Goal: Book appointment/travel/reservation

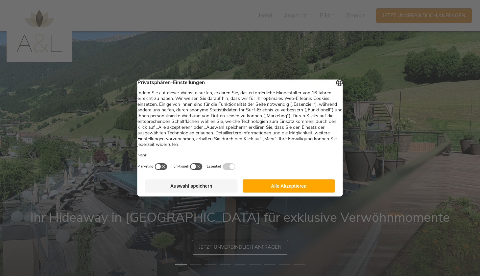
click at [197, 188] on button "Auswahl speichern" at bounding box center [191, 185] width 92 height 13
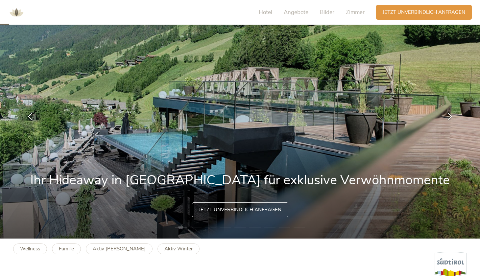
scroll to position [38, 0]
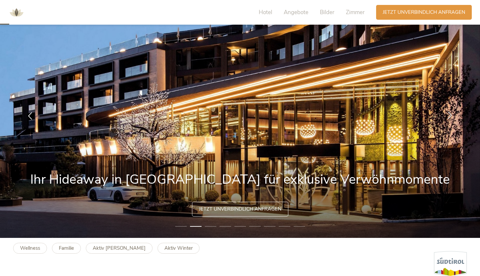
click at [448, 119] on div at bounding box center [449, 115] width 21 height 21
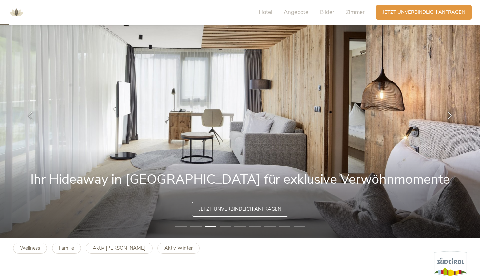
click at [449, 115] on icon at bounding box center [450, 115] width 8 height 8
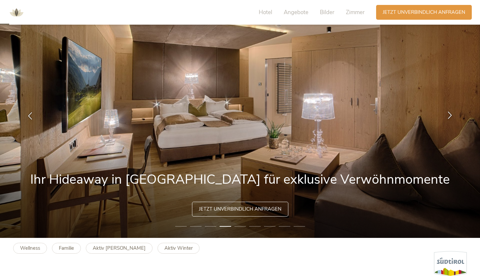
click at [449, 115] on icon at bounding box center [450, 115] width 8 height 8
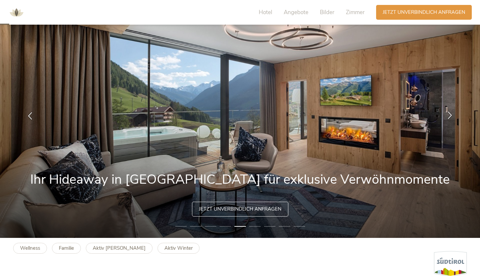
click at [449, 115] on icon at bounding box center [450, 115] width 8 height 8
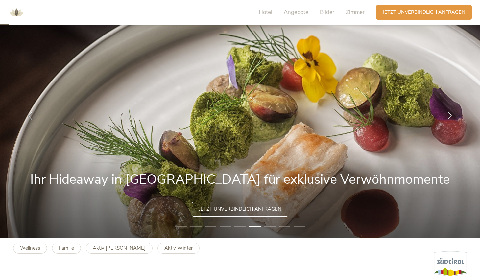
click at [450, 115] on icon at bounding box center [450, 115] width 8 height 8
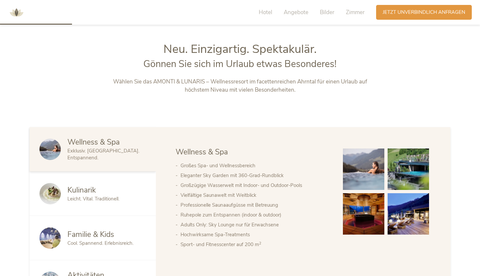
scroll to position [295, 0]
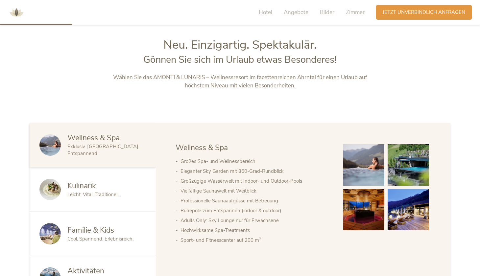
click at [375, 154] on img at bounding box center [363, 164] width 41 height 41
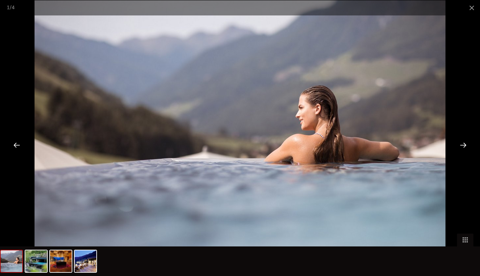
click at [466, 145] on div at bounding box center [463, 145] width 20 height 20
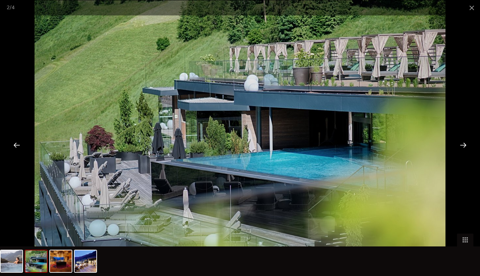
click at [466, 145] on div at bounding box center [463, 145] width 20 height 20
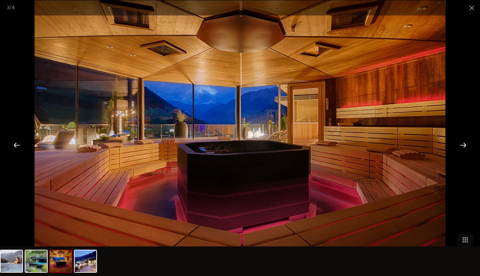
click at [466, 145] on div at bounding box center [463, 145] width 20 height 20
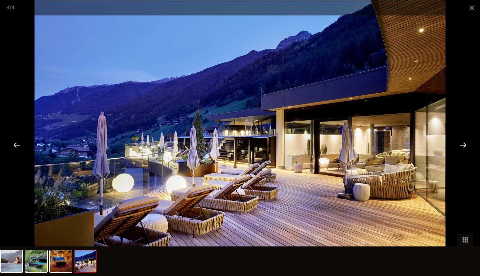
click at [466, 145] on div at bounding box center [463, 145] width 20 height 20
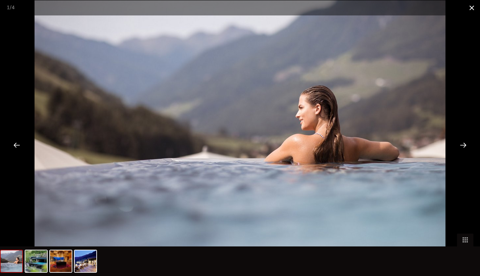
click at [468, 11] on span at bounding box center [471, 7] width 16 height 15
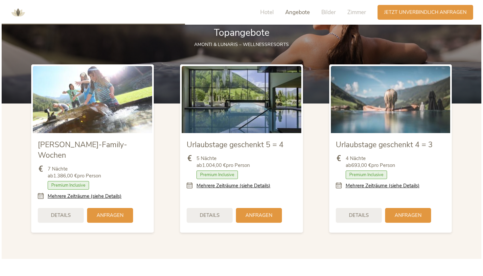
scroll to position [750, 0]
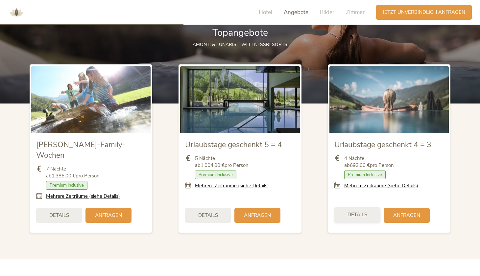
click at [359, 211] on span "Details" at bounding box center [357, 214] width 20 height 7
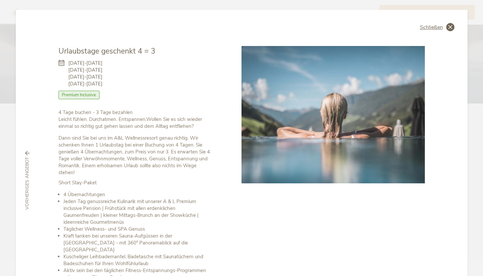
click at [429, 25] on span "Schließen" at bounding box center [431, 27] width 23 height 5
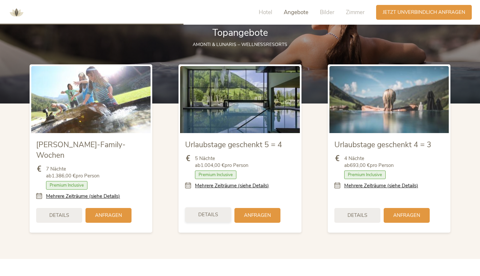
click at [209, 211] on span "Details" at bounding box center [208, 214] width 20 height 7
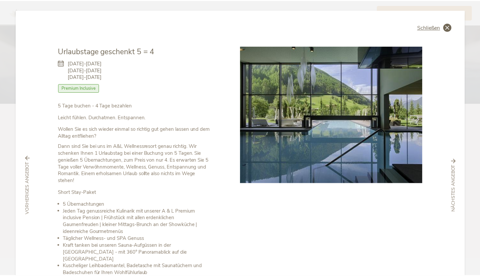
scroll to position [0, 0]
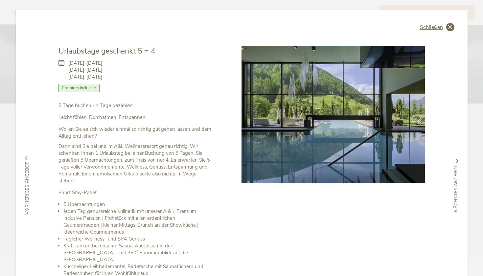
click at [423, 28] on span "Schließen" at bounding box center [431, 27] width 23 height 5
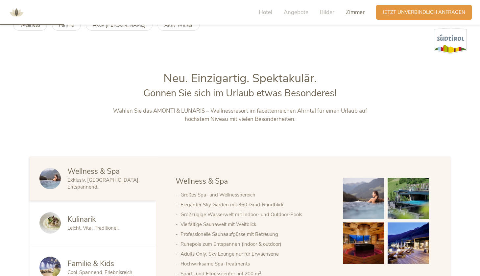
click at [352, 12] on span "Zimmer" at bounding box center [355, 13] width 19 height 8
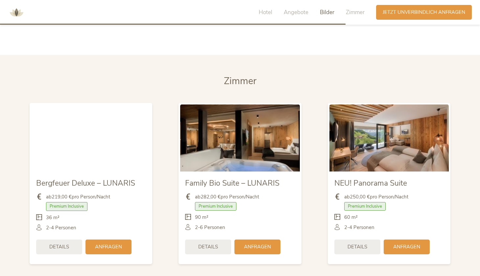
scroll to position [1523, 0]
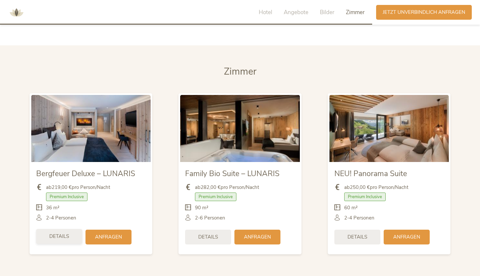
click at [55, 233] on span "Details" at bounding box center [59, 236] width 20 height 7
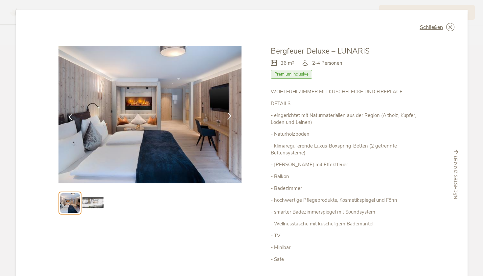
click at [227, 114] on icon at bounding box center [230, 116] width 8 height 8
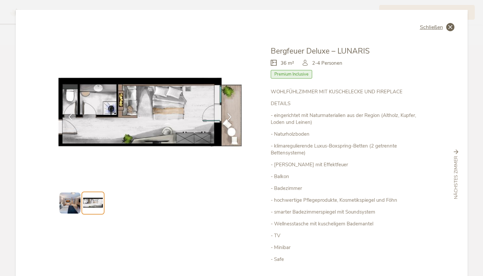
click at [432, 27] on span "Schließen" at bounding box center [431, 27] width 23 height 5
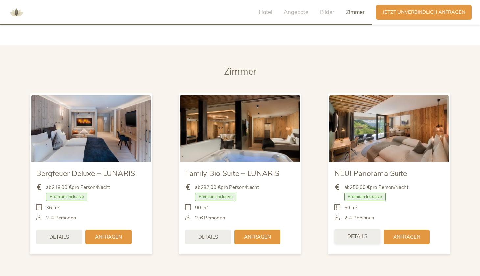
click at [347, 229] on div "Details" at bounding box center [357, 236] width 46 height 15
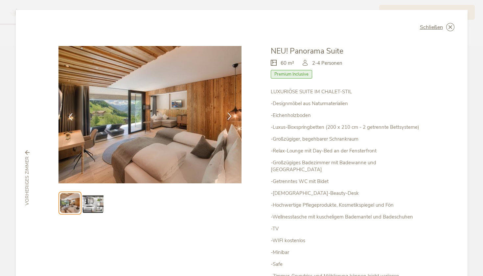
click at [230, 117] on icon at bounding box center [230, 116] width 8 height 8
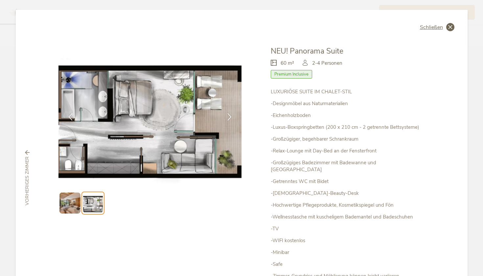
click at [450, 25] on icon at bounding box center [450, 27] width 8 height 8
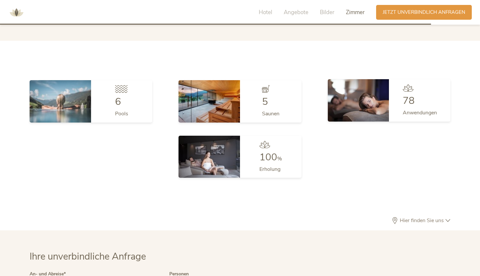
scroll to position [1763, 0]
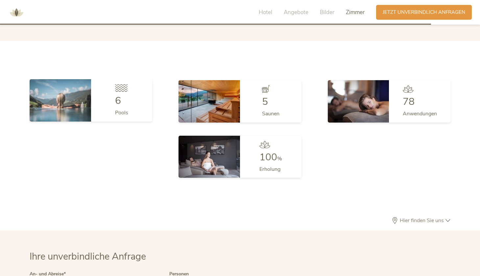
click at [108, 98] on div "6 Pools" at bounding box center [121, 100] width 61 height 42
click at [91, 89] on div "6 Pools" at bounding box center [121, 100] width 61 height 42
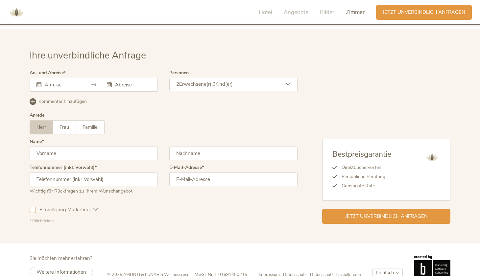
scroll to position [1964, 0]
